Goal: Task Accomplishment & Management: Use online tool/utility

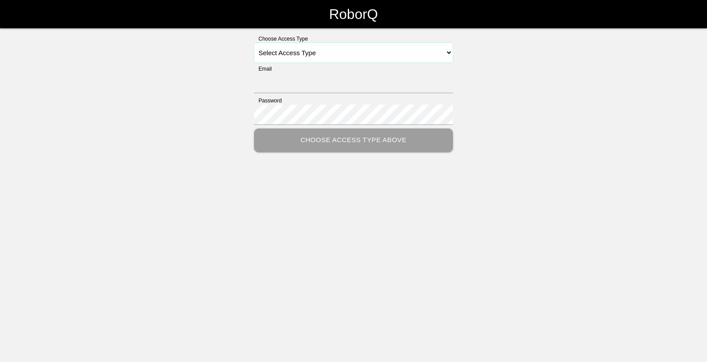
click at [357, 54] on select "Select Access Type Admin Customer Supervisor Worker" at bounding box center [353, 53] width 199 height 20
select select "Worker"
click at [254, 43] on select "Select Access Type Admin Customer Supervisor Worker" at bounding box center [353, 53] width 199 height 20
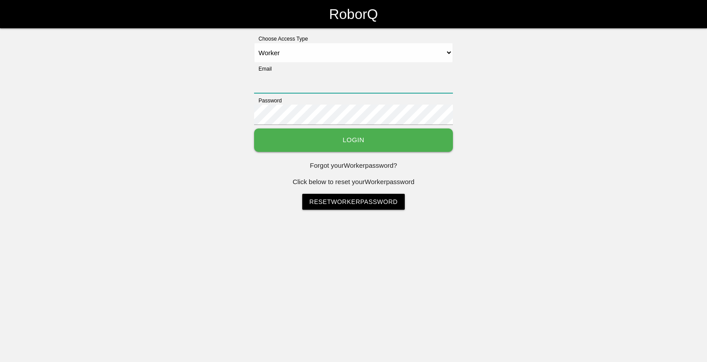
click at [299, 91] on input "Email" at bounding box center [353, 83] width 199 height 20
type input "[EMAIL_ADDRESS][DOMAIN_NAME]"
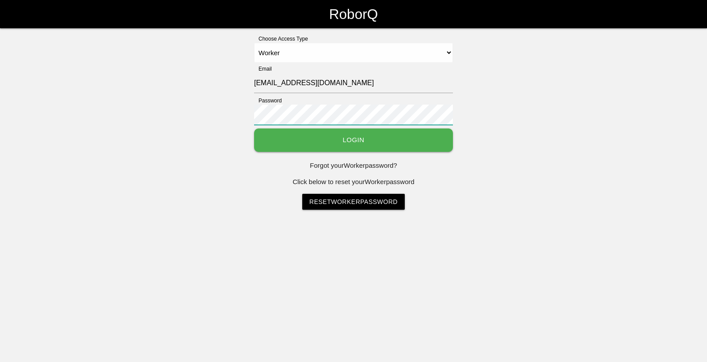
click at [254, 129] on button "Login" at bounding box center [353, 140] width 199 height 23
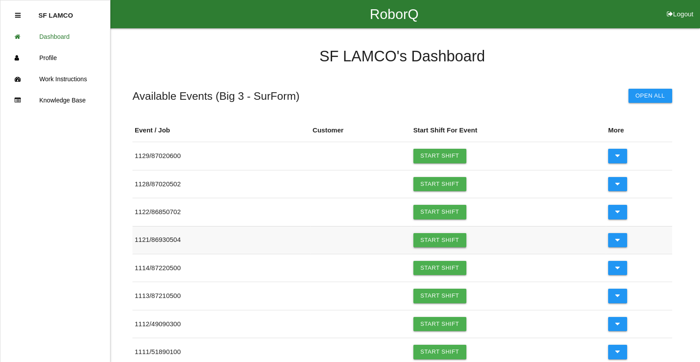
click at [443, 242] on link "Start Shift" at bounding box center [439, 240] width 53 height 14
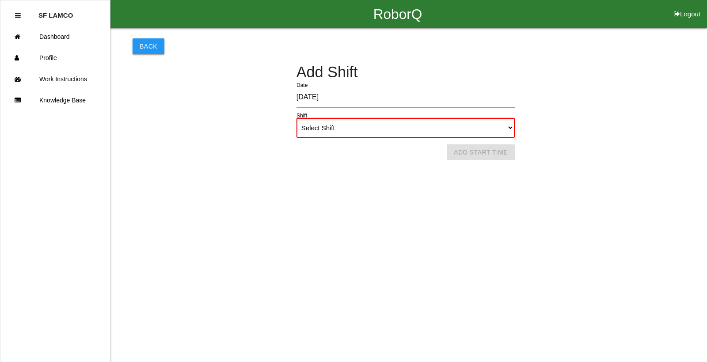
click at [382, 131] on select "Select Shift 1st Shift 2nd Shift 3rd Shift 4th Shift" at bounding box center [405, 128] width 218 height 20
select select "1"
click at [296, 118] on select "Select Shift 1st Shift 2nd Shift 3rd Shift 4th Shift" at bounding box center [405, 128] width 218 height 20
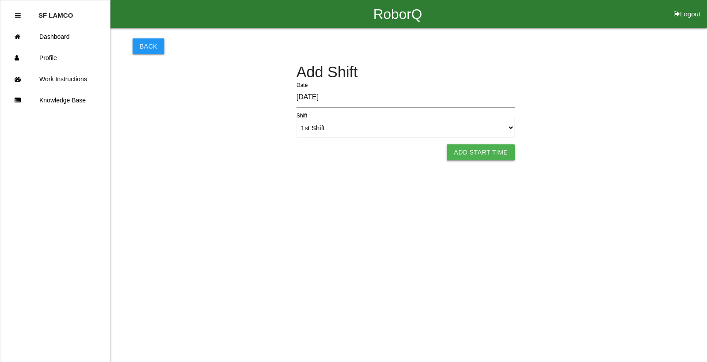
click at [462, 152] on button "Add Start Time" at bounding box center [481, 152] width 68 height 16
select select "6"
select select "12"
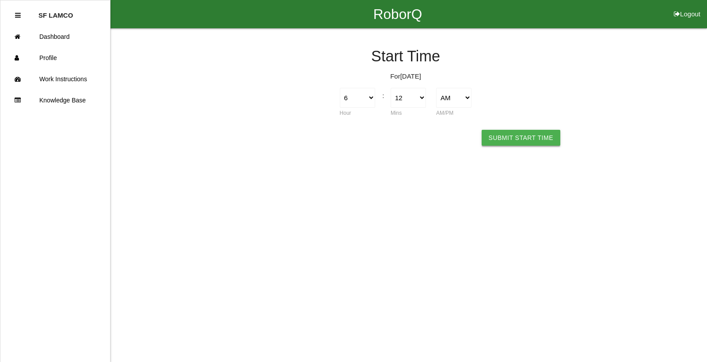
click at [501, 142] on button "Submit Start Time" at bounding box center [520, 138] width 79 height 16
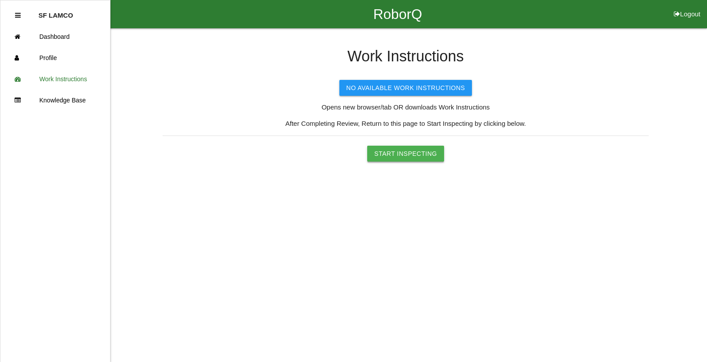
click at [410, 158] on button "Start Inspecting" at bounding box center [405, 154] width 77 height 16
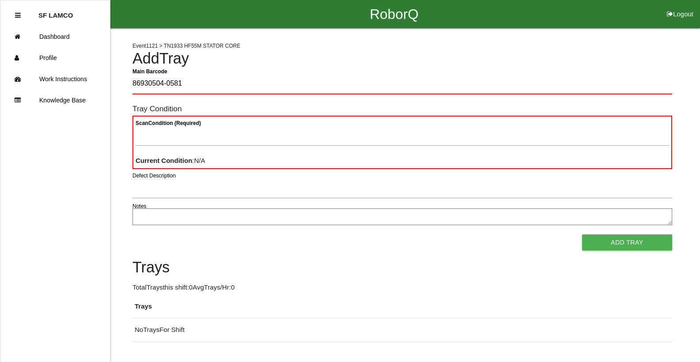
type Barcode "86930504-0581"
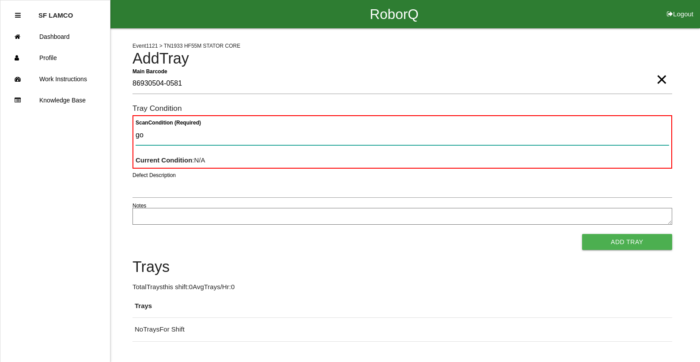
type Condition "goo"
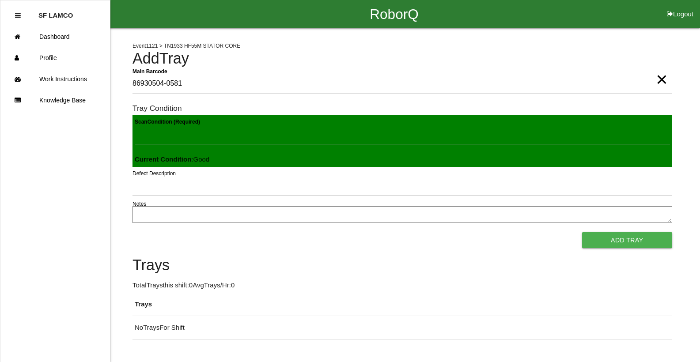
click at [582, 232] on button "Add Tray" at bounding box center [627, 240] width 90 height 16
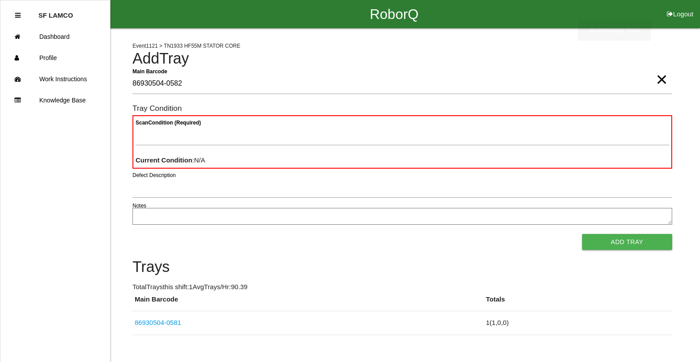
type Barcode "86930504-0582"
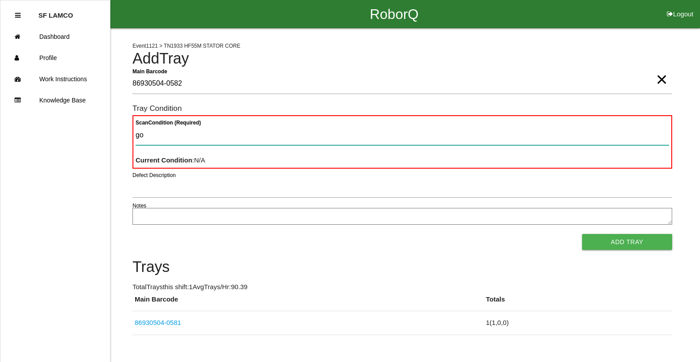
type Condition "goo"
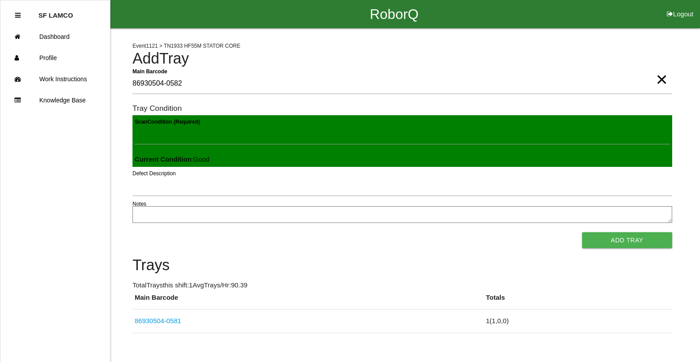
click at [582, 232] on button "Add Tray" at bounding box center [627, 240] width 90 height 16
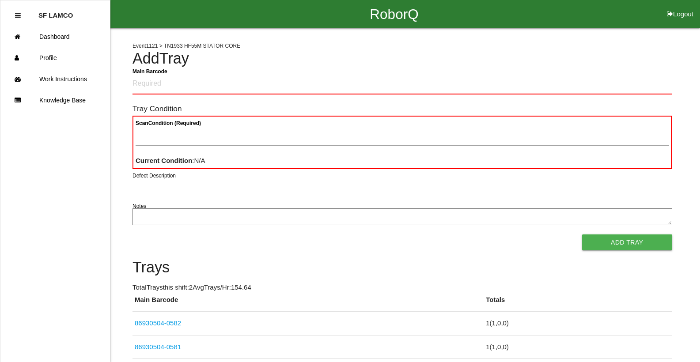
drag, startPoint x: 178, startPoint y: 91, endPoint x: 443, endPoint y: 48, distance: 268.0
click at [443, 48] on div "Event 1121 > TN1933 HF55M STATOR CORE Add Tray Main Barcode Tray Condition Scan…" at bounding box center [403, 193] width 540 height 331
click at [415, 80] on Barcode "Main Barcode" at bounding box center [403, 84] width 540 height 21
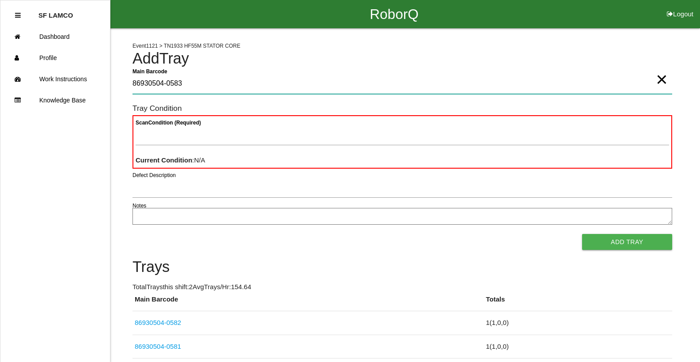
type Barcode "86930504-0583"
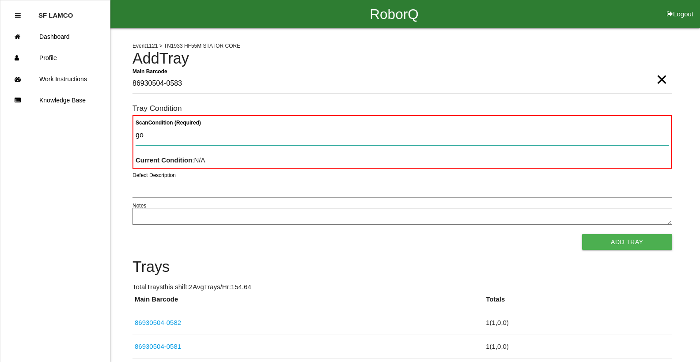
type Condition "goo"
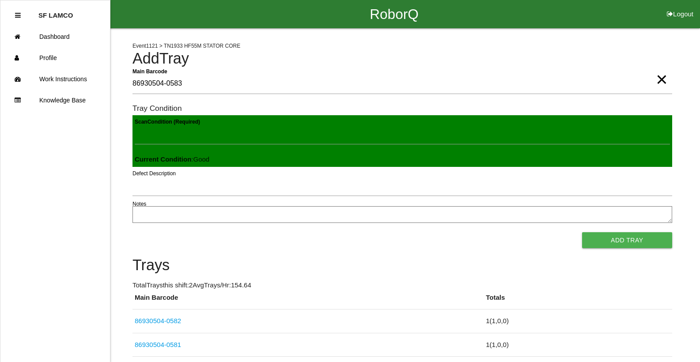
click at [582, 232] on button "Add Tray" at bounding box center [627, 240] width 90 height 16
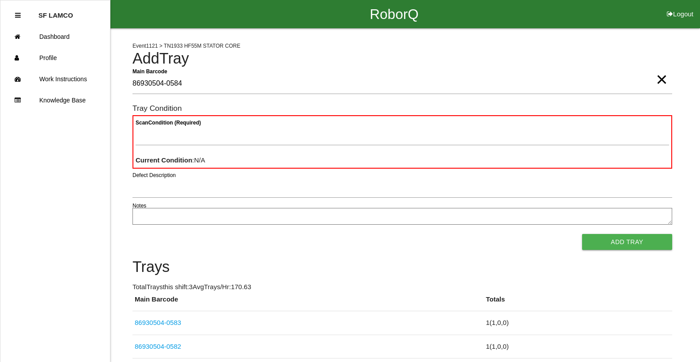
type Barcode "86930504-0584"
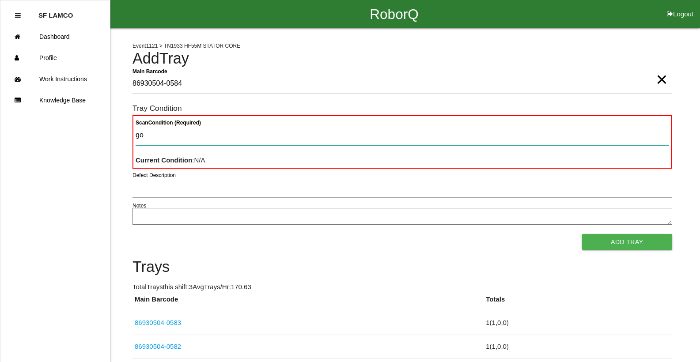
type Condition "goo"
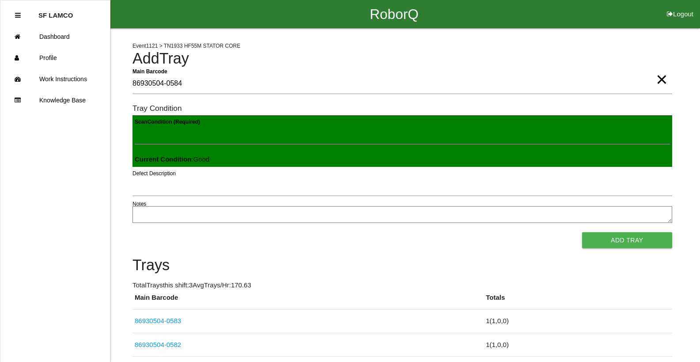
click at [582, 232] on button "Add Tray" at bounding box center [627, 240] width 90 height 16
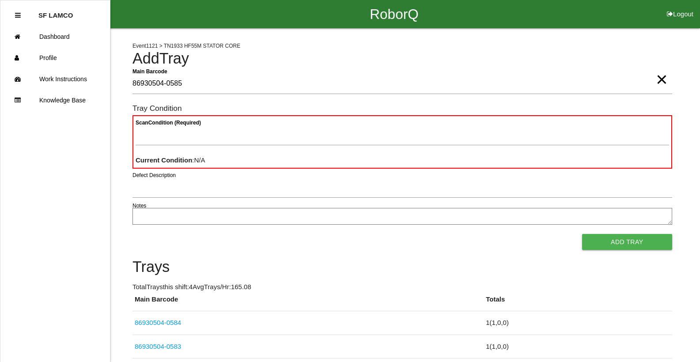
type Barcode "86930504-0585"
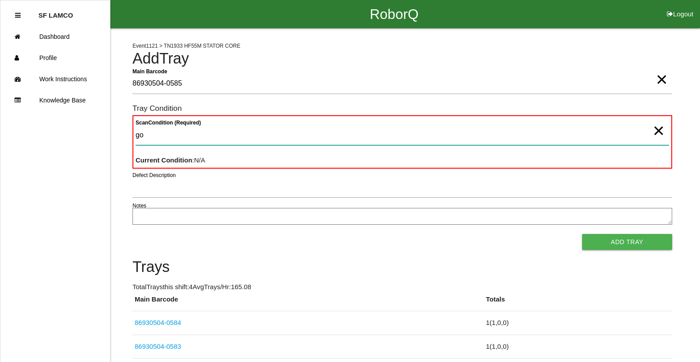
type Condition "goo"
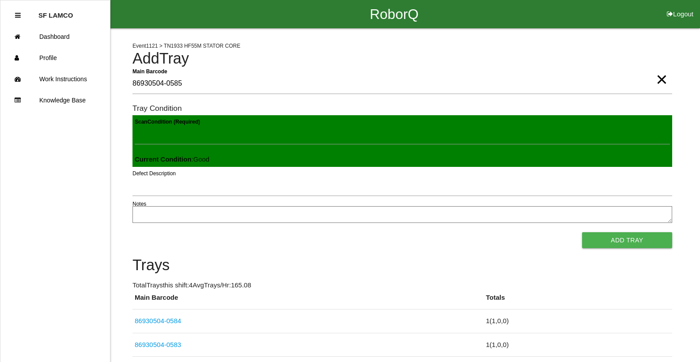
click button "Add Tray" at bounding box center [627, 240] width 90 height 16
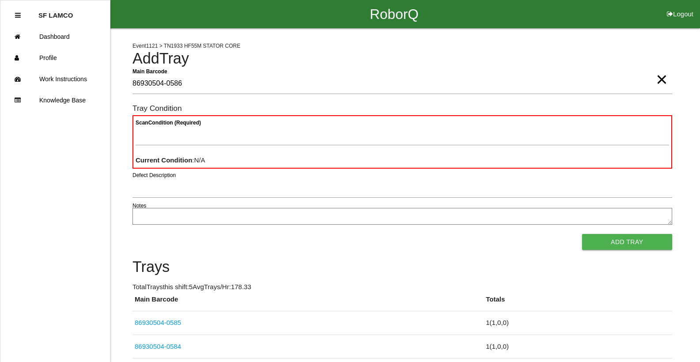
type Barcode "86930504-0586"
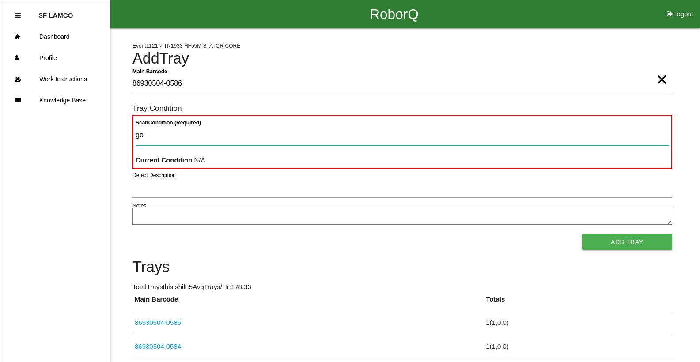
type Condition "goo"
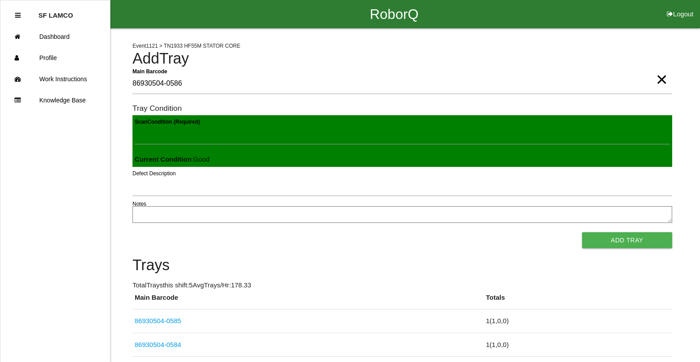
click at [582, 232] on button "Add Tray" at bounding box center [627, 240] width 90 height 16
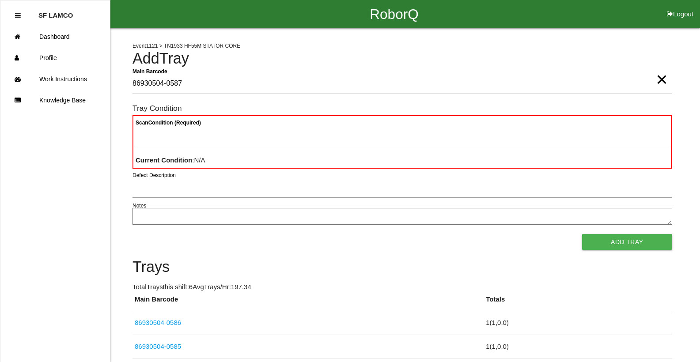
type Barcode "86930504-0587"
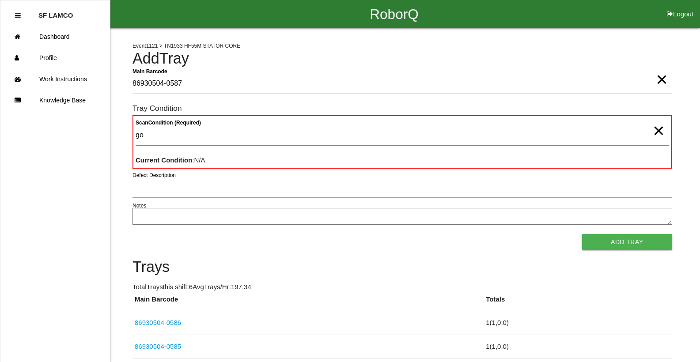
type Condition "goo"
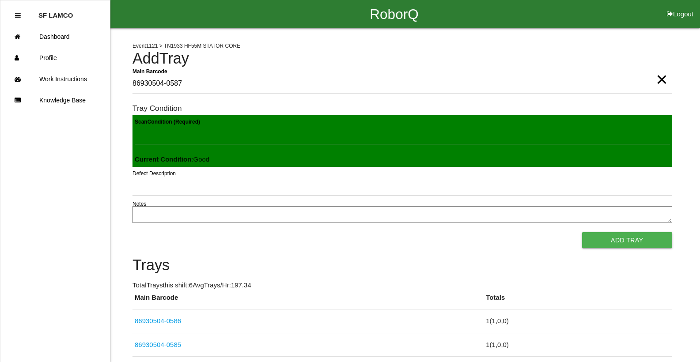
click at [582, 232] on button "Add Tray" at bounding box center [627, 240] width 90 height 16
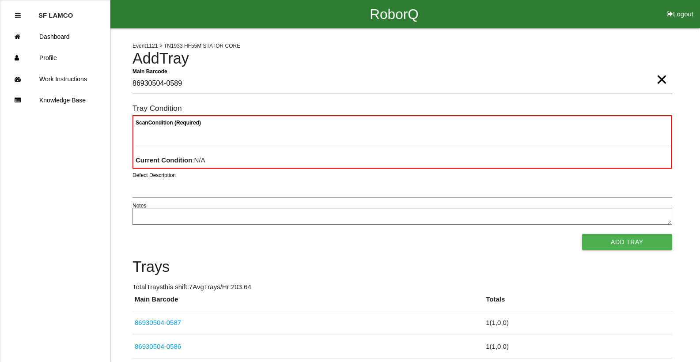
type Barcode "86930504-0589"
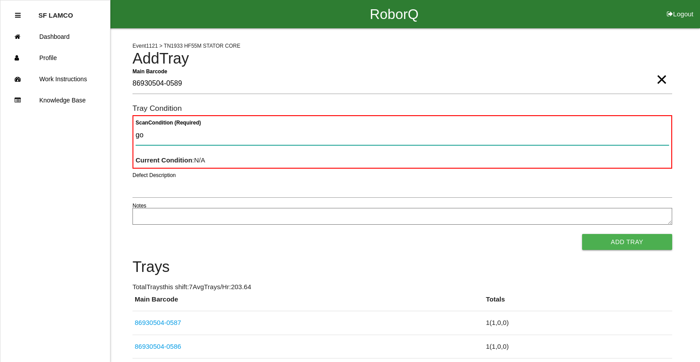
type Condition "goo"
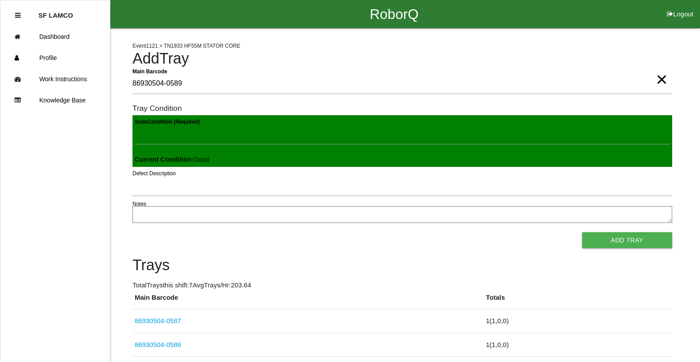
click at [582, 232] on button "Add Tray" at bounding box center [627, 240] width 90 height 16
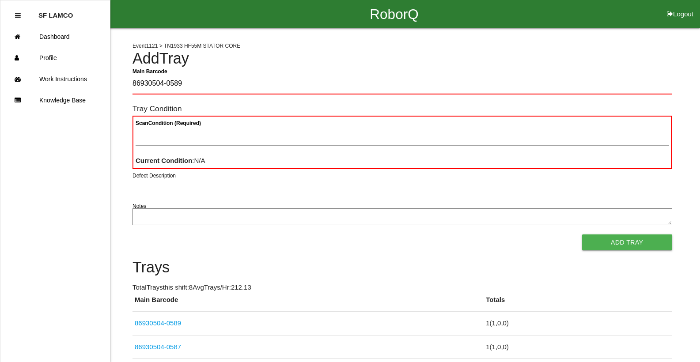
type Barcode "86930504-0589"
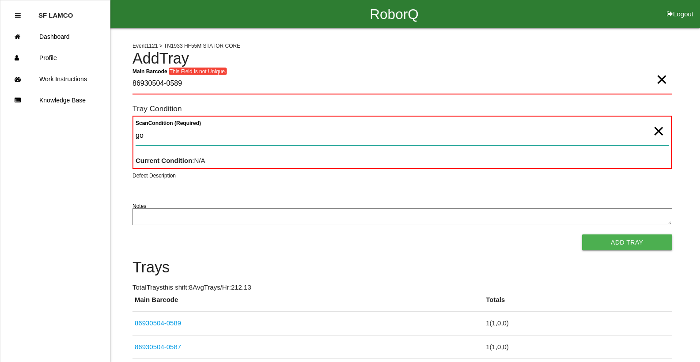
type Condition "goo"
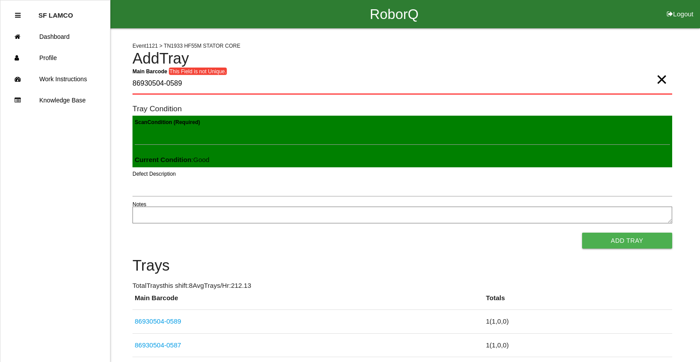
click at [582, 233] on button "Add Tray" at bounding box center [627, 241] width 90 height 16
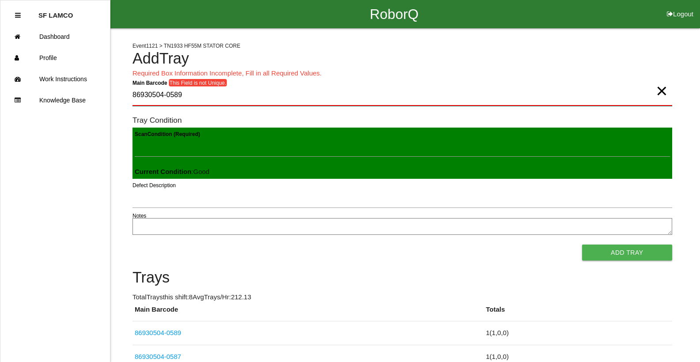
click at [199, 98] on Barcode "86930504-0589" at bounding box center [403, 95] width 540 height 21
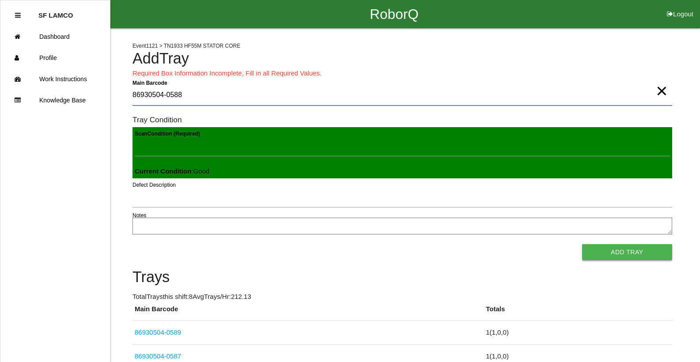
type Barcode "86930504-0588"
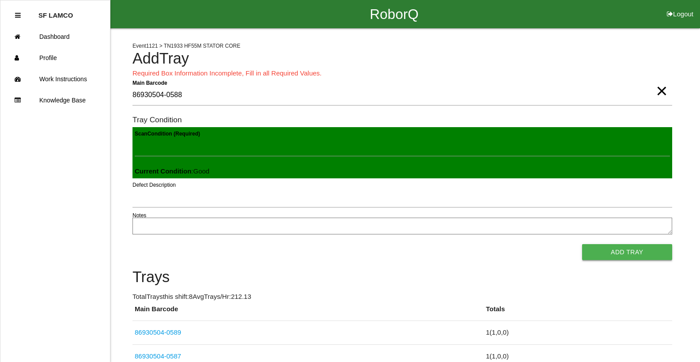
click at [639, 251] on button "Add Tray" at bounding box center [627, 252] width 90 height 16
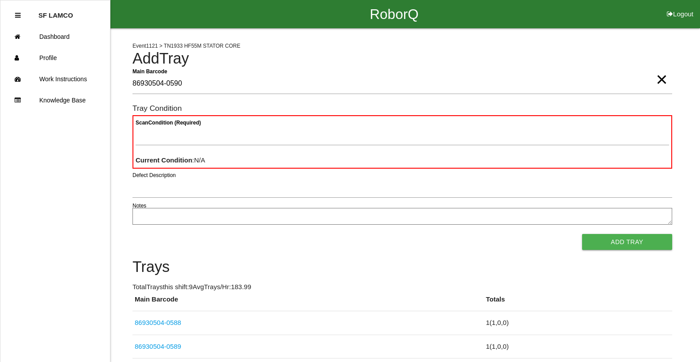
type Barcode "86930504-0590"
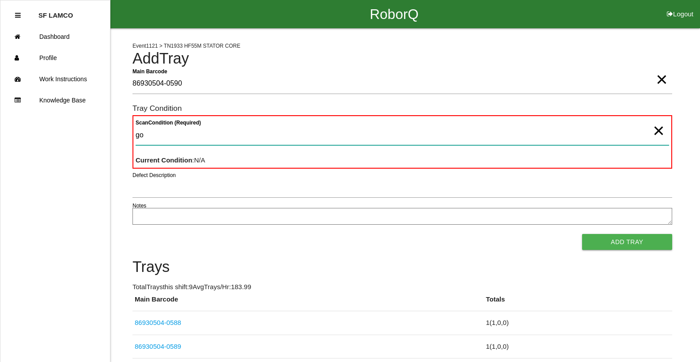
type Condition "goo"
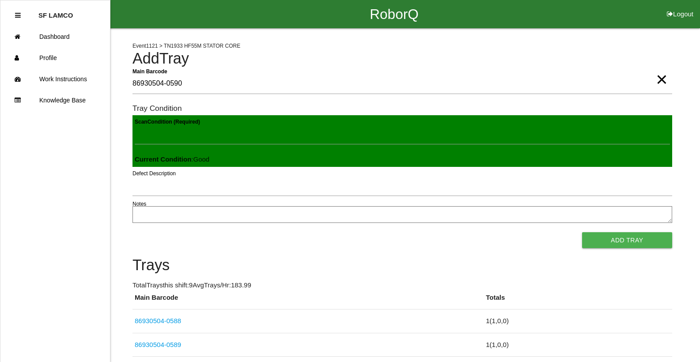
click button "Add Tray" at bounding box center [627, 240] width 90 height 16
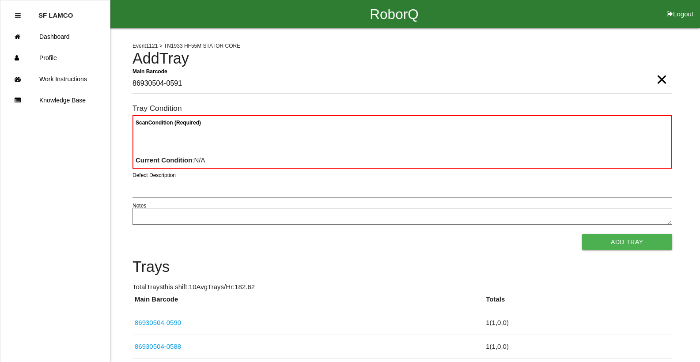
type Barcode "86930504-0591"
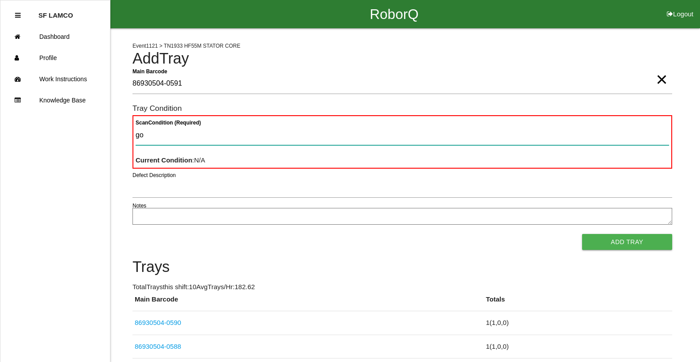
type Condition "goo"
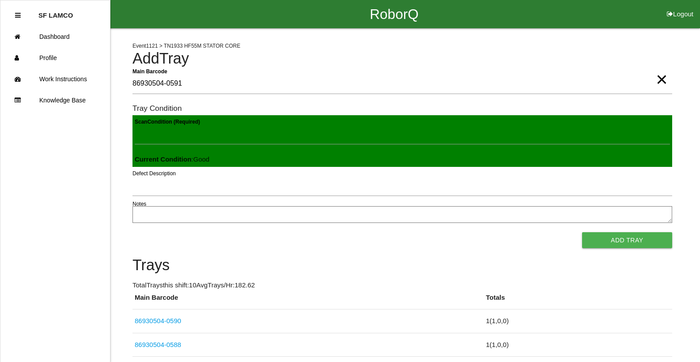
click at [582, 232] on button "Add Tray" at bounding box center [627, 240] width 90 height 16
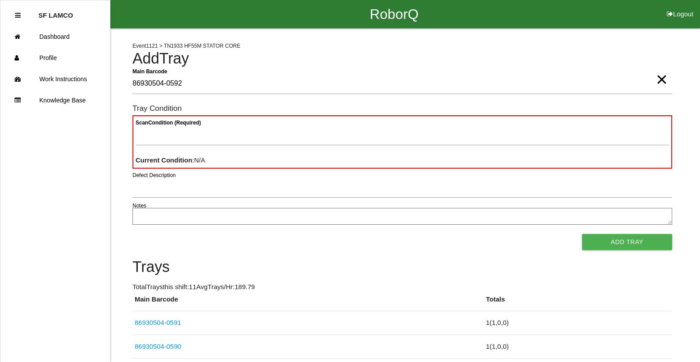
type Barcode "86930504-0592"
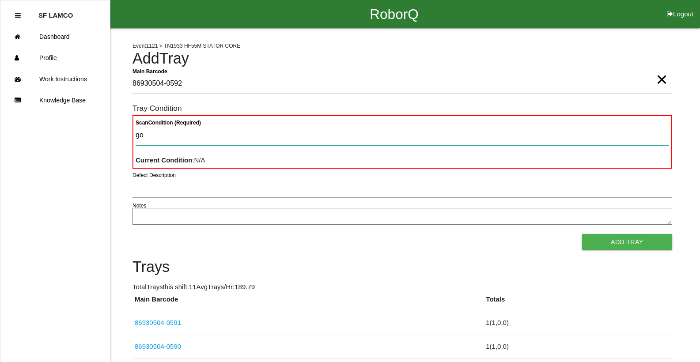
type Condition "goo"
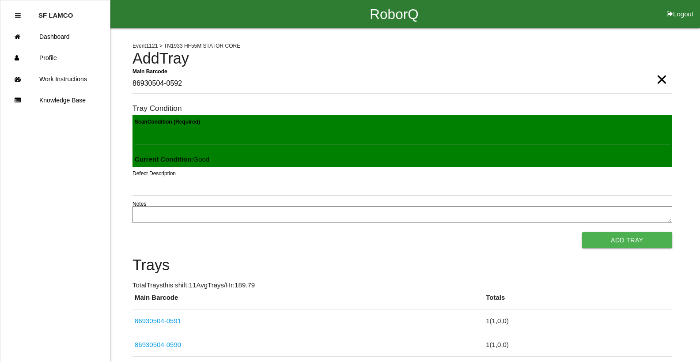
click at [582, 232] on button "Add Tray" at bounding box center [627, 240] width 90 height 16
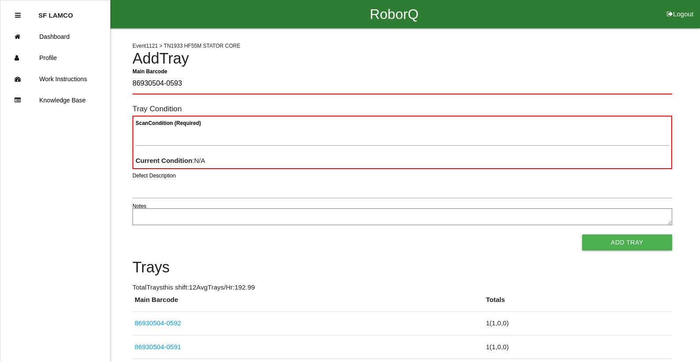
type Barcode "86930504-0593"
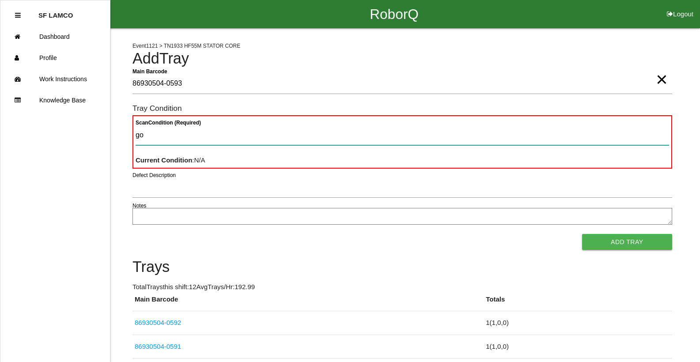
type Condition "goo"
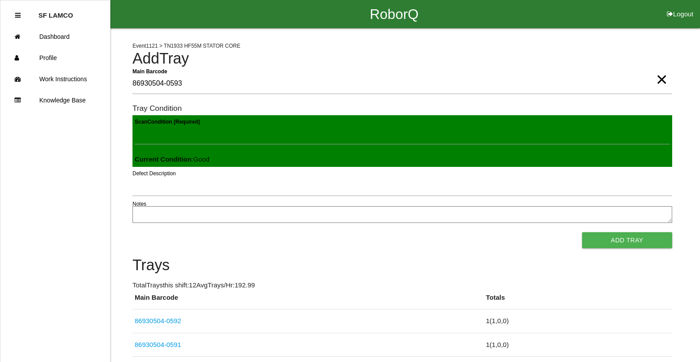
click at [582, 232] on button "Add Tray" at bounding box center [627, 240] width 90 height 16
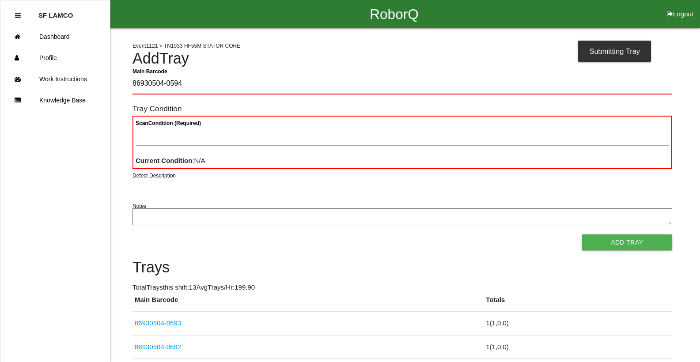
type Barcode "86930504-0594"
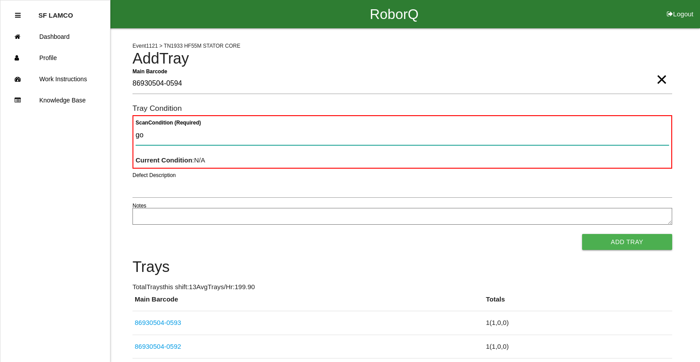
type Condition "goo"
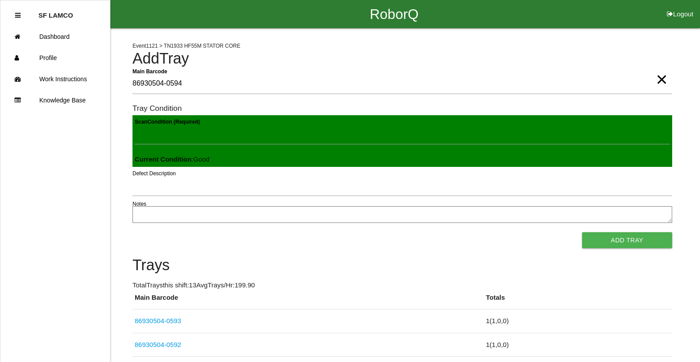
click at [582, 232] on button "Add Tray" at bounding box center [627, 240] width 90 height 16
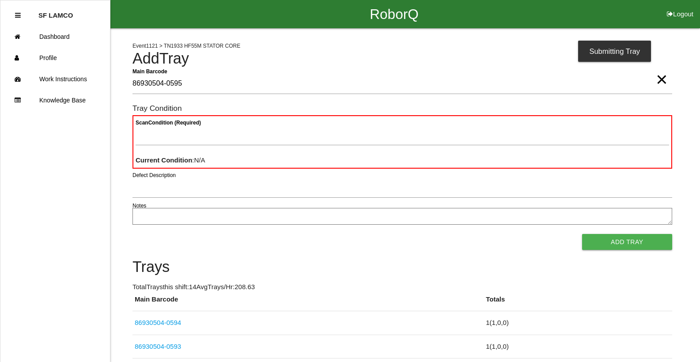
type Barcode "86930504-0595"
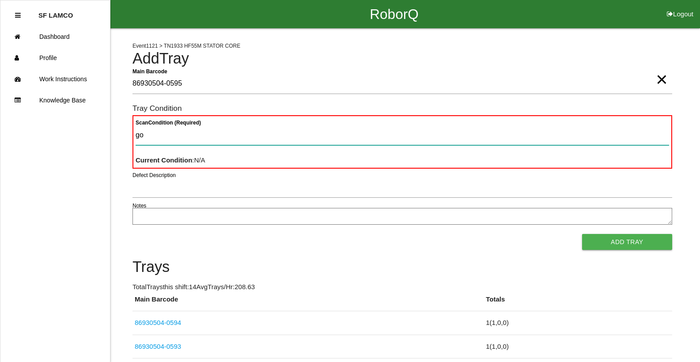
type Condition "goo"
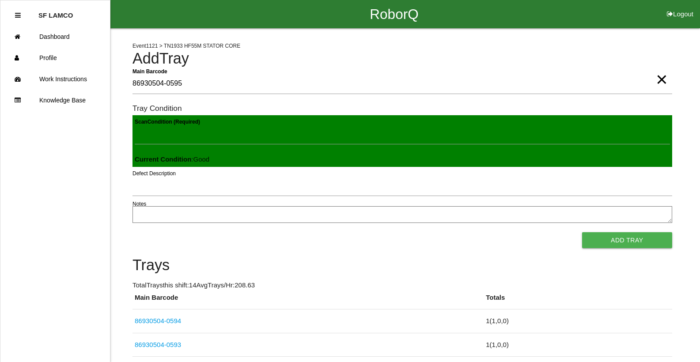
click at [582, 232] on button "Add Tray" at bounding box center [627, 240] width 90 height 16
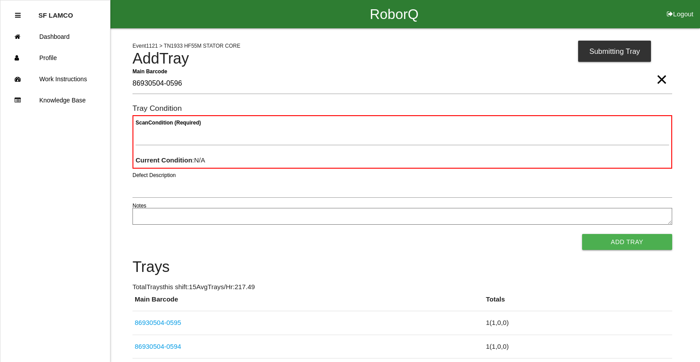
type Barcode "86930504-0596"
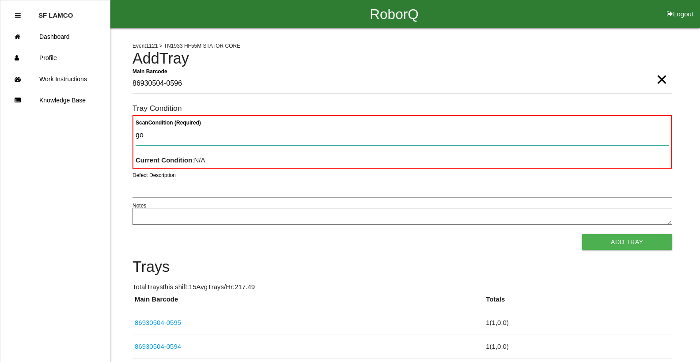
type Condition "goo"
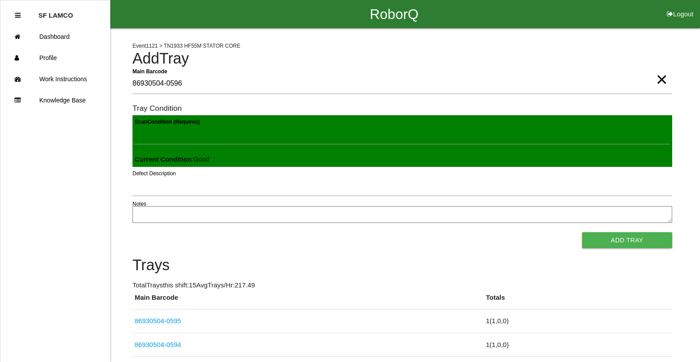
click at [582, 232] on button "Add Tray" at bounding box center [627, 240] width 90 height 16
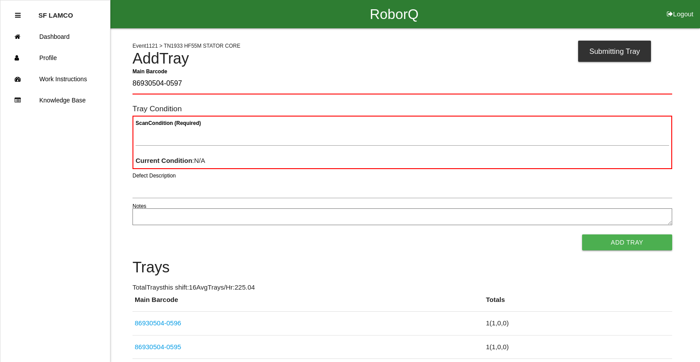
type Barcode "86930504-0597"
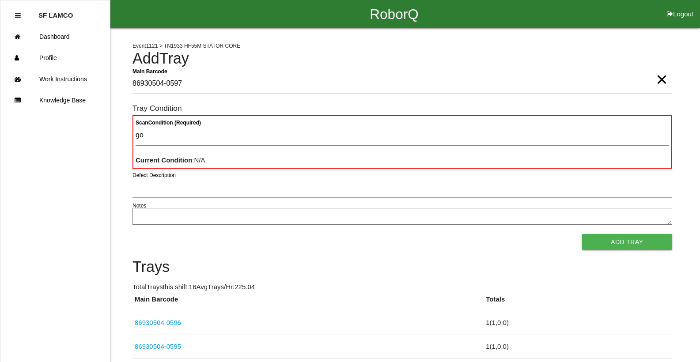
type Condition "goo"
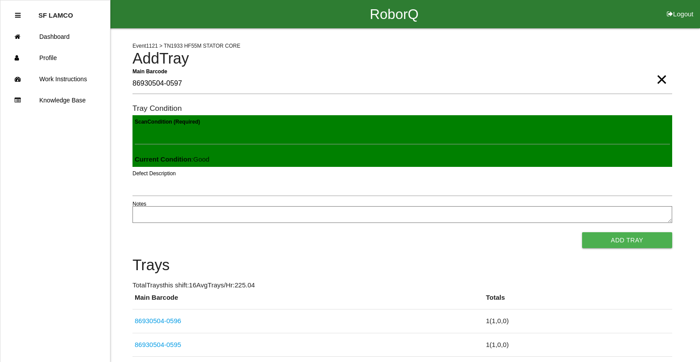
click at [582, 232] on button "Add Tray" at bounding box center [627, 240] width 90 height 16
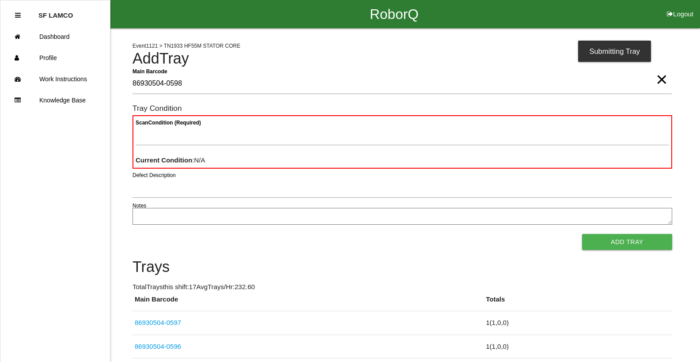
type Barcode "86930504-0598"
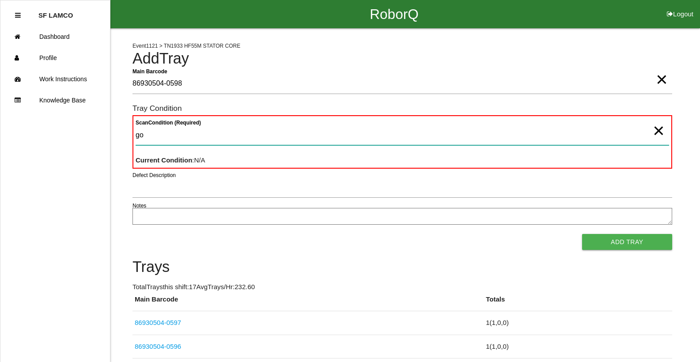
type Condition "goo"
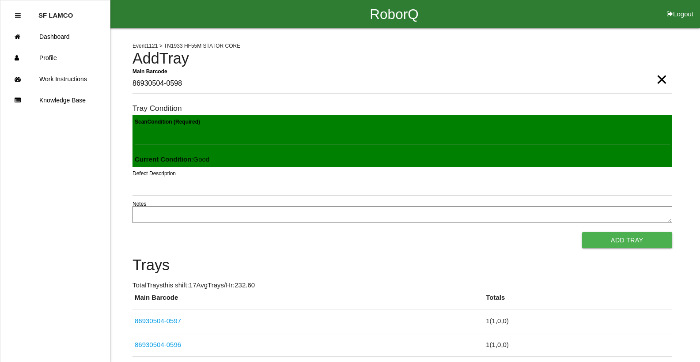
click at [582, 232] on button "Add Tray" at bounding box center [627, 240] width 90 height 16
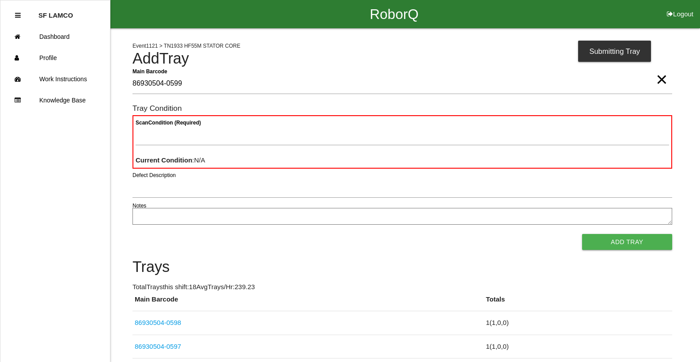
type Barcode "86930504-0599"
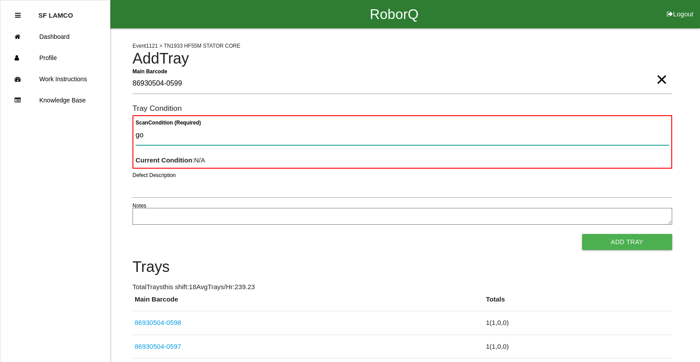
type Condition "goo"
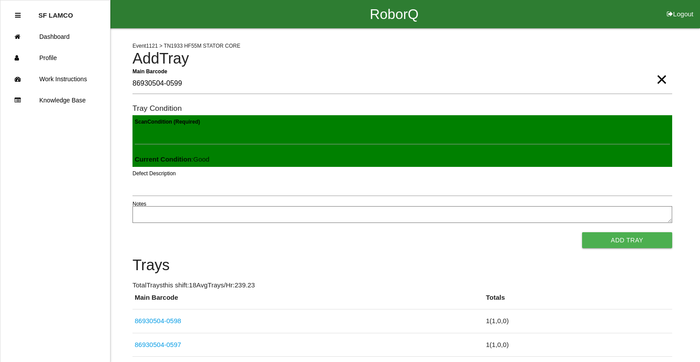
click at [582, 232] on button "Add Tray" at bounding box center [627, 240] width 90 height 16
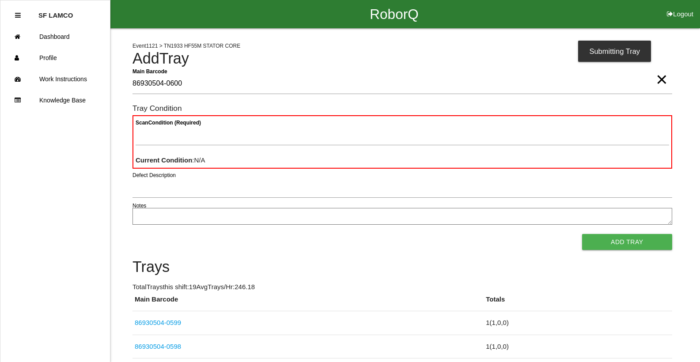
type Barcode "86930504-0600"
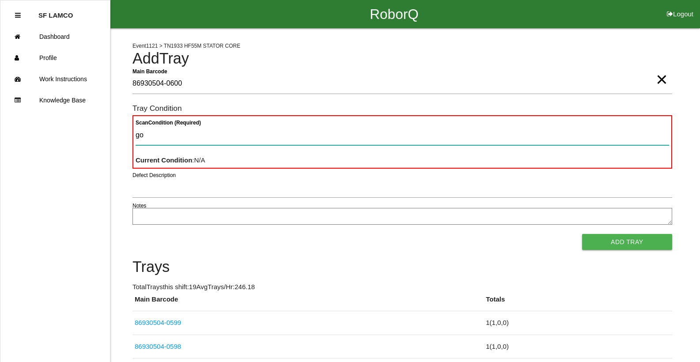
type Condition "goo"
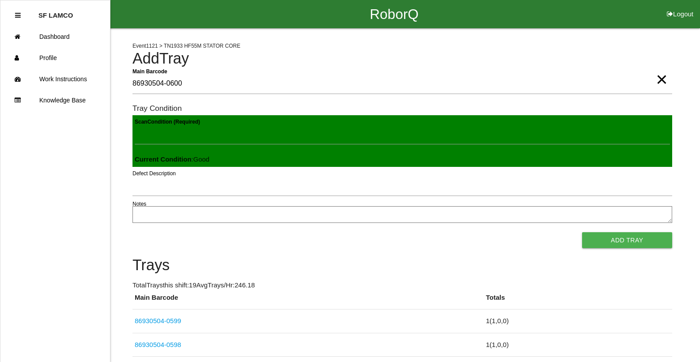
click button "Add Tray" at bounding box center [627, 240] width 90 height 16
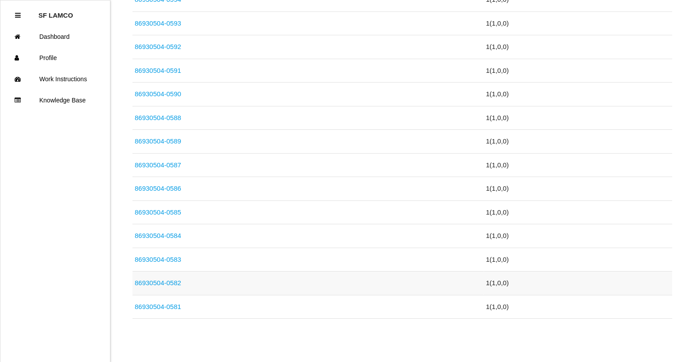
scroll to position [466, 0]
click at [160, 309] on link "86930504-0581" at bounding box center [158, 307] width 46 height 8
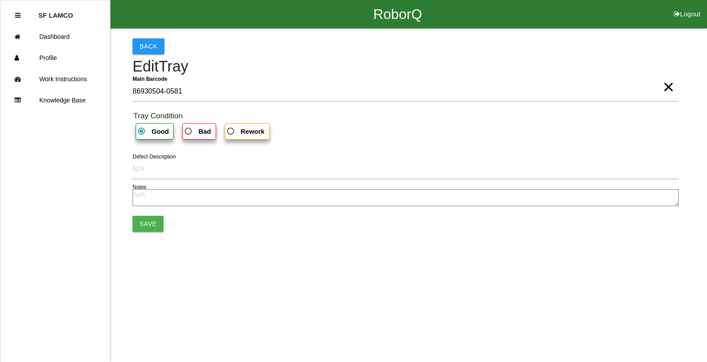
click at [211, 128] on label "Bad" at bounding box center [198, 131] width 33 height 16
click at [189, 128] on input "Bad" at bounding box center [186, 129] width 6 height 6
radio input "true"
click at [135, 224] on button "Save" at bounding box center [148, 224] width 31 height 16
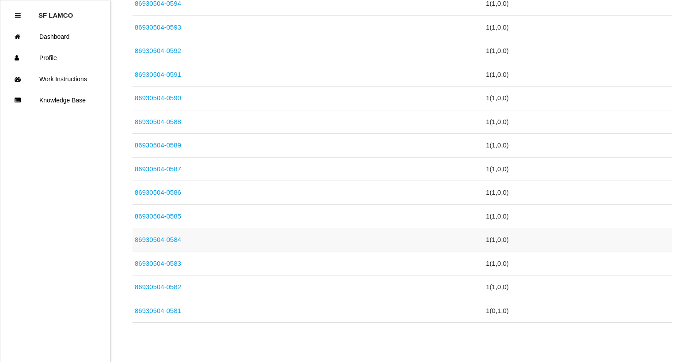
scroll to position [466, 0]
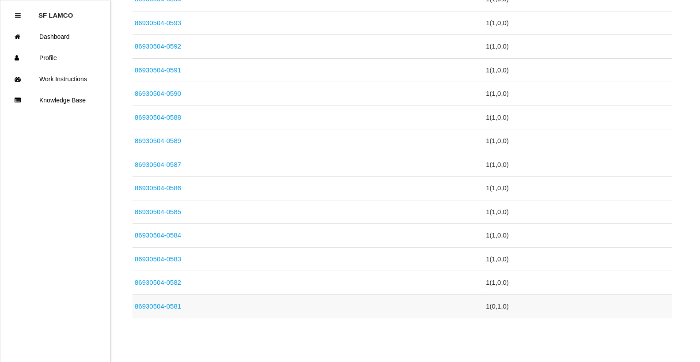
click at [147, 305] on link "86930504-0581" at bounding box center [158, 307] width 46 height 8
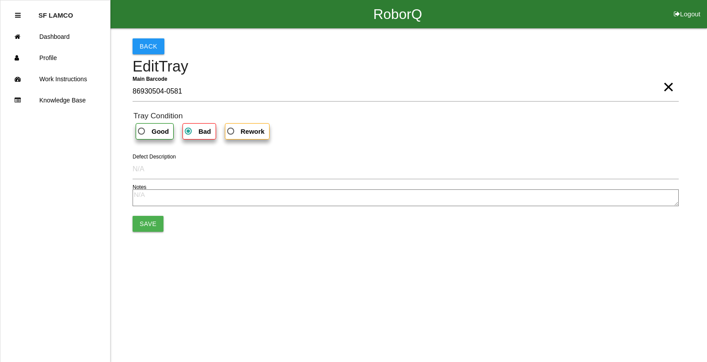
click at [194, 137] on span "Bad" at bounding box center [197, 131] width 28 height 11
click at [189, 132] on input "Bad" at bounding box center [186, 129] width 6 height 6
click at [195, 136] on span "Bad" at bounding box center [197, 131] width 28 height 11
click at [189, 132] on input "Bad" at bounding box center [186, 129] width 6 height 6
click at [189, 129] on span "Bad" at bounding box center [197, 131] width 28 height 11
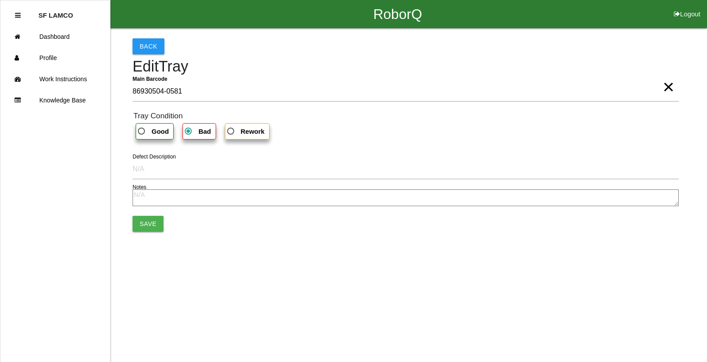
click at [189, 129] on input "Bad" at bounding box center [186, 129] width 6 height 6
click at [143, 222] on button "Save" at bounding box center [148, 224] width 31 height 16
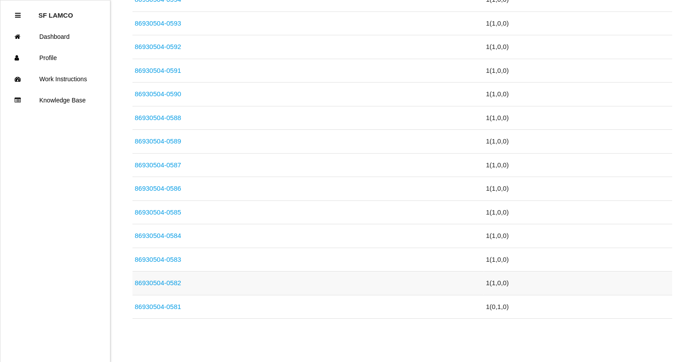
scroll to position [466, 0]
click at [156, 284] on link "86930504-0582" at bounding box center [158, 283] width 46 height 8
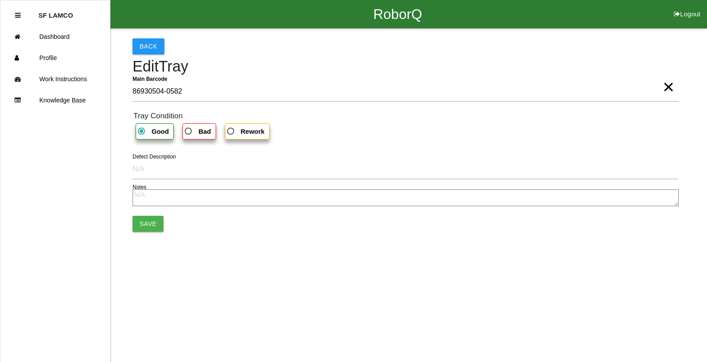
click at [194, 126] on span "Bad" at bounding box center [197, 131] width 28 height 11
click at [189, 126] on input "Bad" at bounding box center [186, 129] width 6 height 6
radio input "true"
click at [156, 219] on button "Save" at bounding box center [148, 224] width 31 height 16
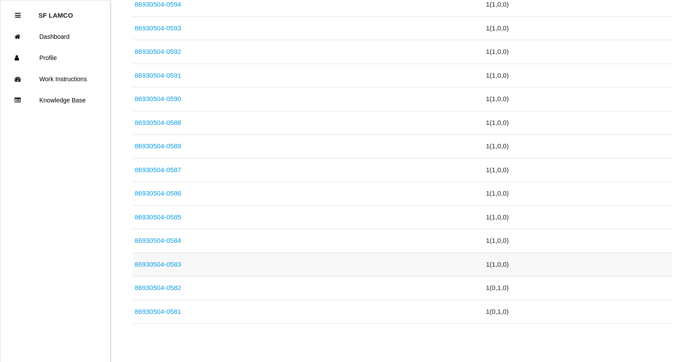
scroll to position [466, 0]
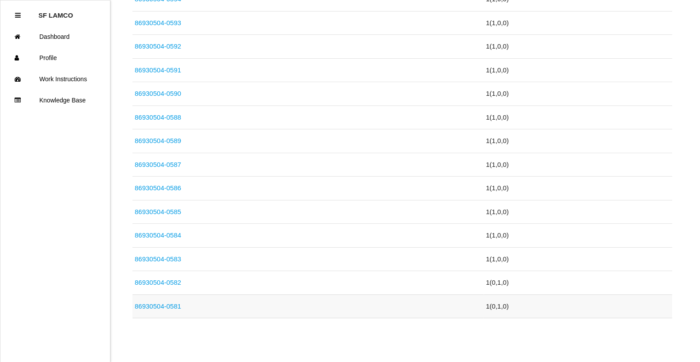
click at [152, 307] on link "86930504-0581" at bounding box center [158, 307] width 46 height 8
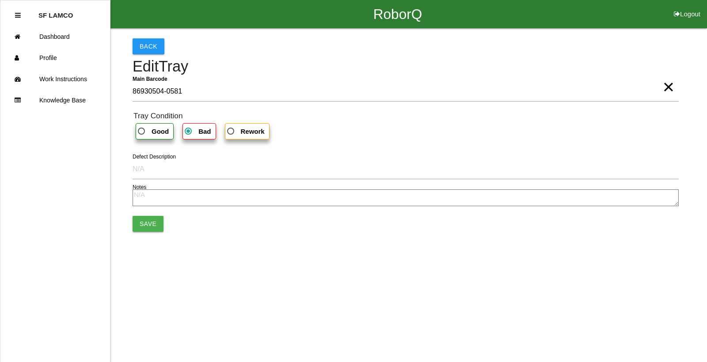
click at [204, 128] on b "Bad" at bounding box center [204, 132] width 12 height 8
click at [189, 128] on input "Bad" at bounding box center [186, 129] width 6 height 6
click at [147, 220] on button "Save" at bounding box center [148, 224] width 31 height 16
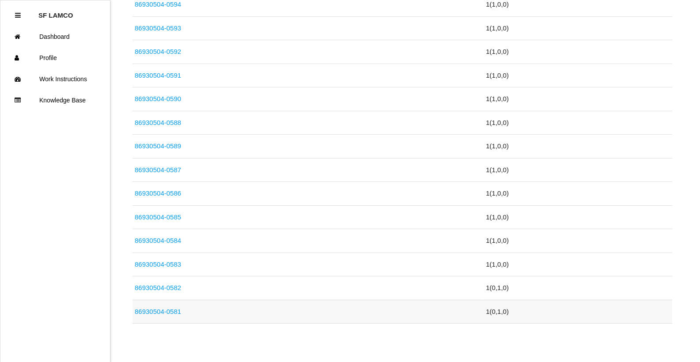
scroll to position [466, 0]
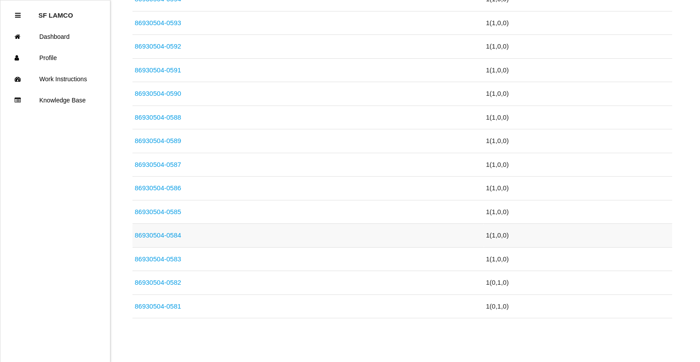
click at [175, 236] on link "86930504-0584" at bounding box center [158, 235] width 46 height 8
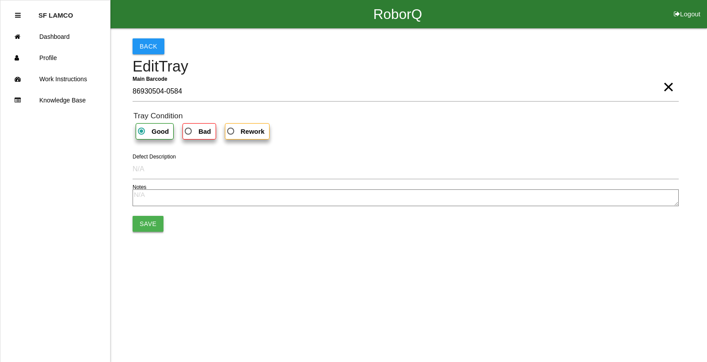
click at [152, 225] on button "Save" at bounding box center [148, 224] width 31 height 16
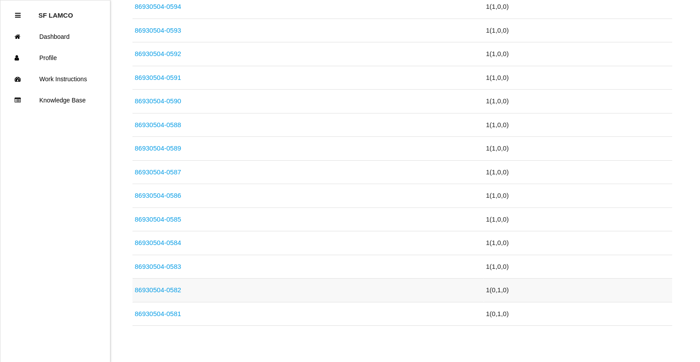
scroll to position [466, 0]
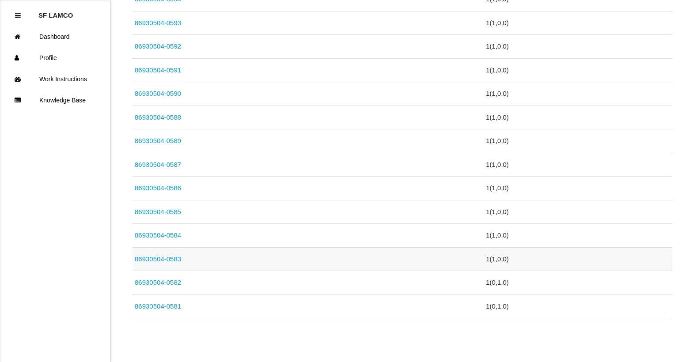
click at [176, 261] on link "86930504-0583" at bounding box center [158, 259] width 46 height 8
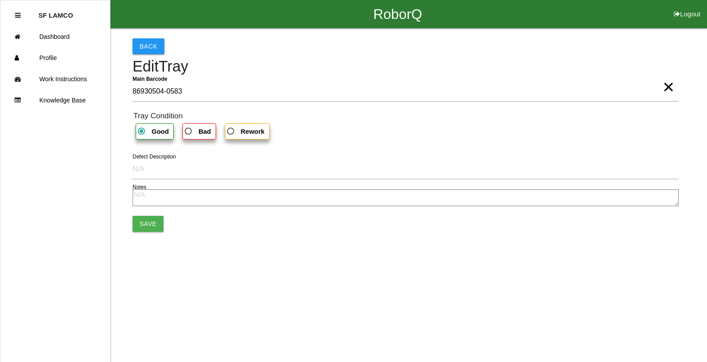
click at [191, 135] on span "Bad" at bounding box center [197, 131] width 28 height 11
click at [189, 132] on input "Bad" at bounding box center [186, 129] width 6 height 6
radio input "true"
click at [148, 220] on button "Save" at bounding box center [148, 224] width 31 height 16
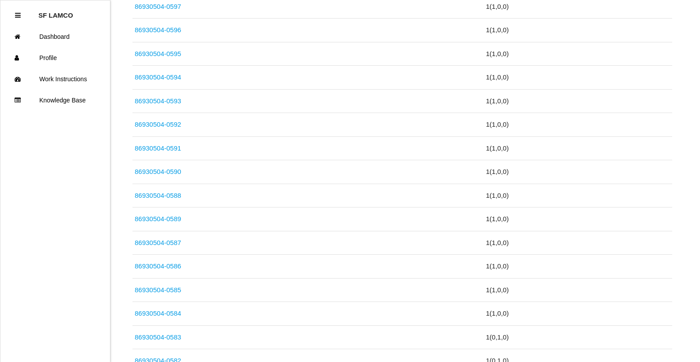
scroll to position [378, 0]
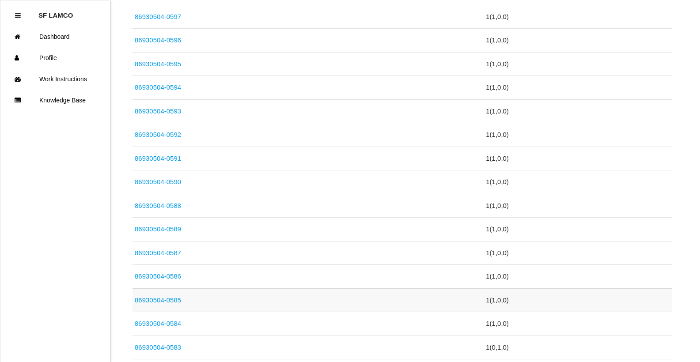
click at [163, 301] on link "86930504-0585" at bounding box center [158, 300] width 46 height 8
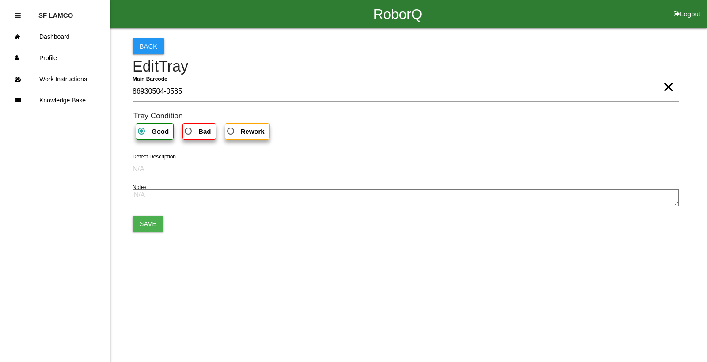
click at [199, 128] on b "Bad" at bounding box center [204, 132] width 12 height 8
click at [189, 128] on input "Bad" at bounding box center [186, 129] width 6 height 6
radio input "true"
click at [148, 223] on button "Save" at bounding box center [148, 224] width 31 height 16
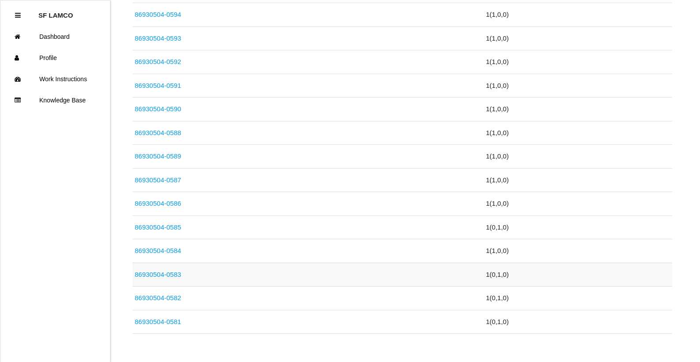
scroll to position [466, 0]
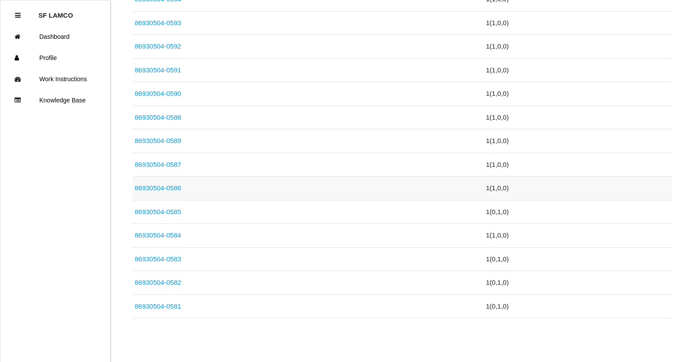
click at [179, 186] on link "86930504-0586" at bounding box center [158, 188] width 46 height 8
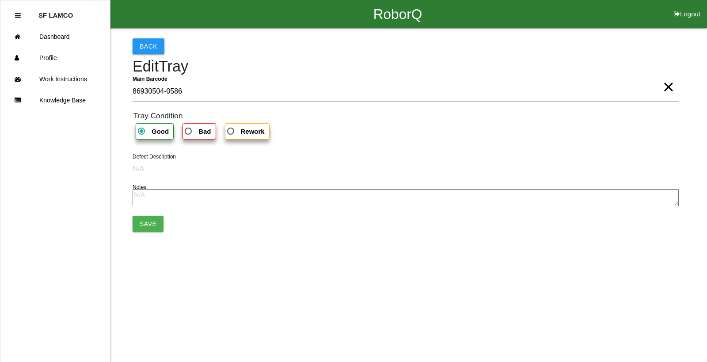
click at [193, 131] on span "Bad" at bounding box center [197, 131] width 28 height 11
click at [189, 131] on input "Bad" at bounding box center [186, 129] width 6 height 6
radio input "true"
click at [150, 224] on button "Save" at bounding box center [148, 224] width 31 height 16
